Goal: Task Accomplishment & Management: Manage account settings

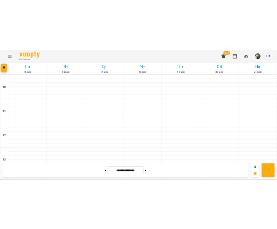
scroll to position [432, 0]
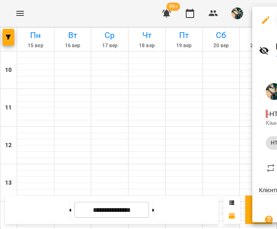
scroll to position [325, 0]
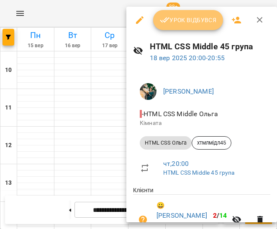
click at [197, 16] on span "Урок відбувся" at bounding box center [188, 20] width 57 height 10
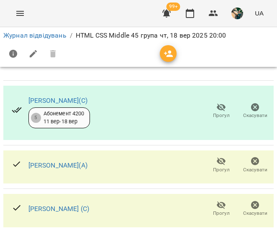
click at [214, 113] on span "Прогул" at bounding box center [221, 115] width 17 height 7
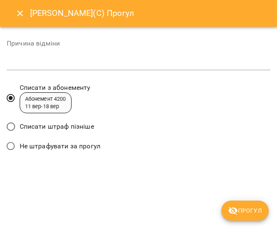
click at [72, 132] on label "Списати штраф пізніше" at bounding box center [48, 127] width 92 height 18
click at [253, 209] on span "Прогул" at bounding box center [245, 211] width 34 height 10
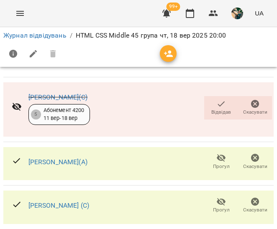
scroll to position [47, 0]
click at [221, 153] on span "Прогул" at bounding box center [221, 161] width 24 height 17
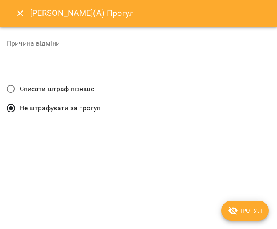
click at [74, 90] on span "Списати штраф пізніше" at bounding box center [57, 89] width 74 height 10
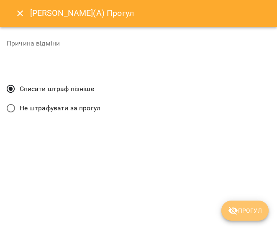
click at [244, 210] on span "Прогул" at bounding box center [245, 211] width 34 height 10
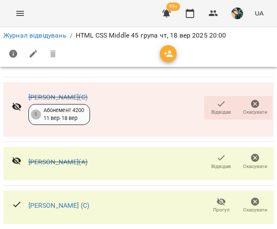
scroll to position [89, 0]
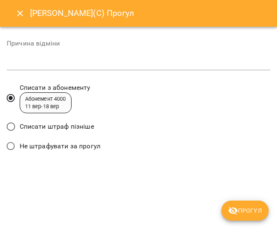
click at [76, 126] on span "Списати штраф пізніше" at bounding box center [57, 127] width 74 height 10
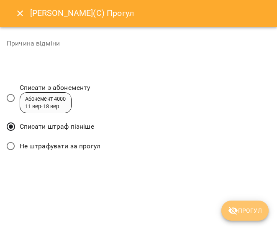
click at [259, 209] on span "Прогул" at bounding box center [245, 211] width 34 height 10
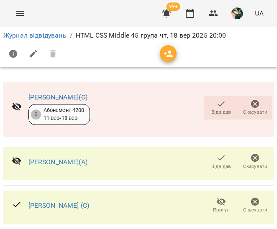
scroll to position [254, 0]
click at [39, 37] on link "Журнал відвідувань" at bounding box center [34, 35] width 63 height 8
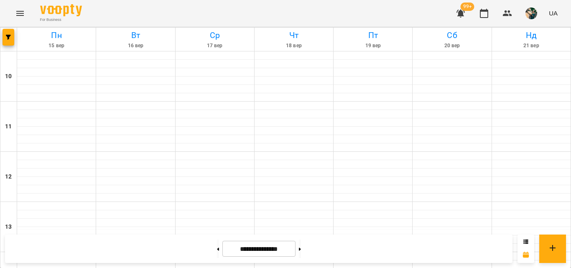
scroll to position [401, 0]
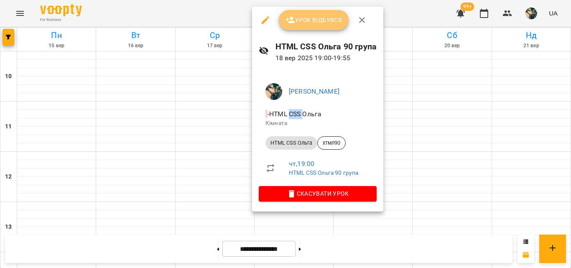
click at [309, 24] on span "Урок відбувся" at bounding box center [314, 20] width 57 height 10
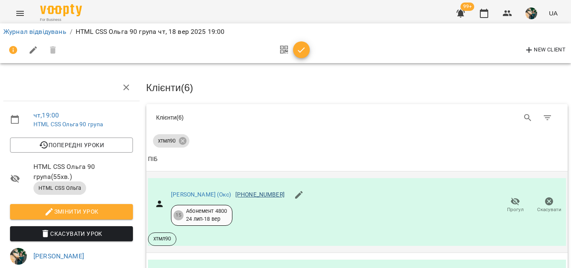
scroll to position [42, 0]
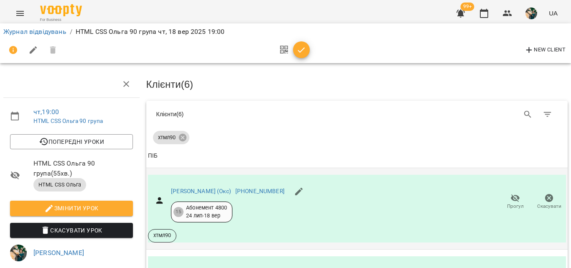
click at [513, 193] on icon "button" at bounding box center [516, 198] width 10 height 10
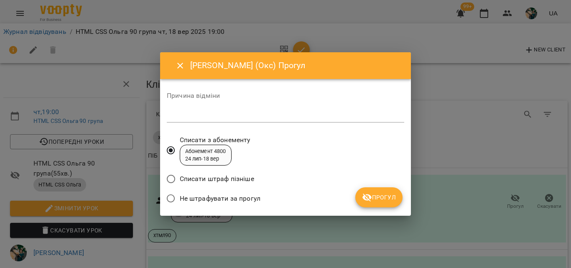
click at [227, 182] on span "Списати штраф пізніше" at bounding box center [217, 179] width 74 height 10
click at [373, 195] on span "Прогул" at bounding box center [379, 197] width 34 height 10
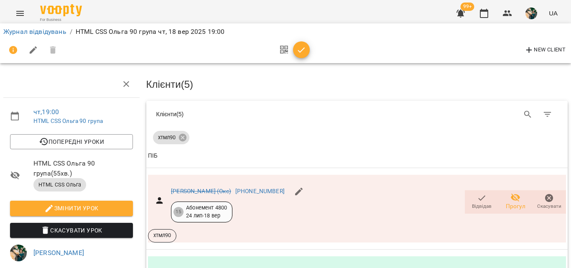
scroll to position [340, 0]
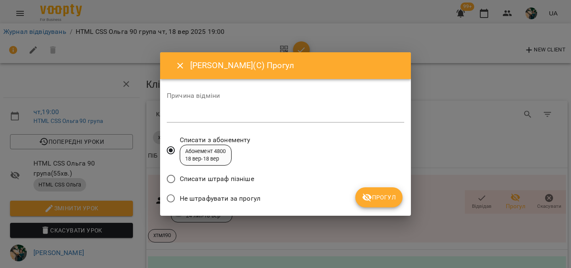
click at [216, 174] on label "Списати штраф пізніше" at bounding box center [208, 179] width 92 height 18
click at [359, 196] on button "Прогул" at bounding box center [378, 197] width 47 height 20
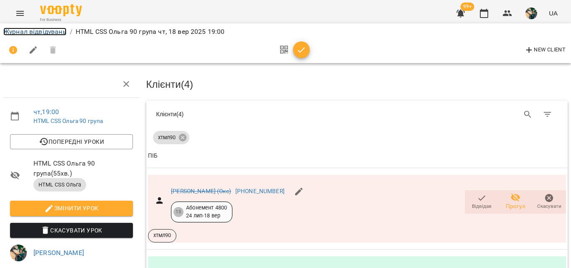
click at [23, 31] on link "Журнал відвідувань" at bounding box center [34, 32] width 63 height 8
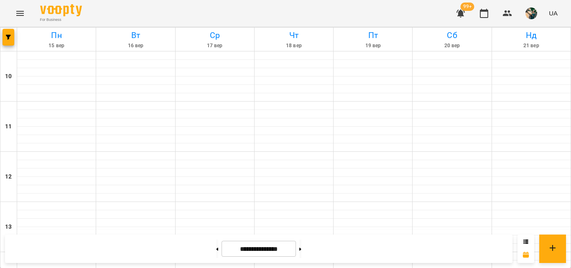
scroll to position [390, 0]
